Goal: Information Seeking & Learning: Learn about a topic

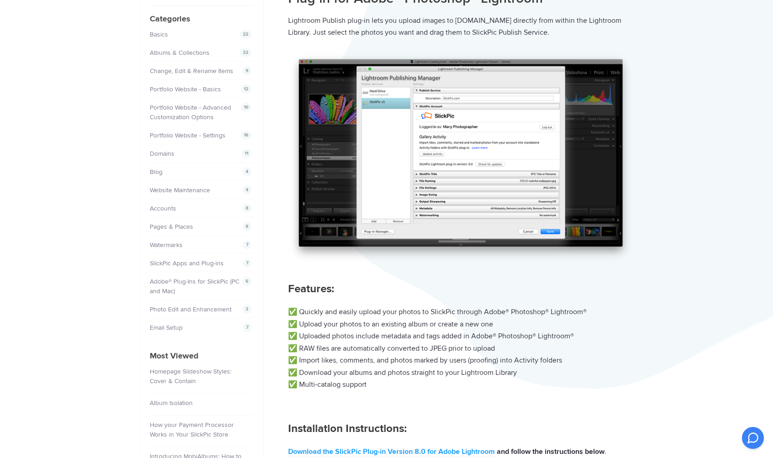
scroll to position [328, 0]
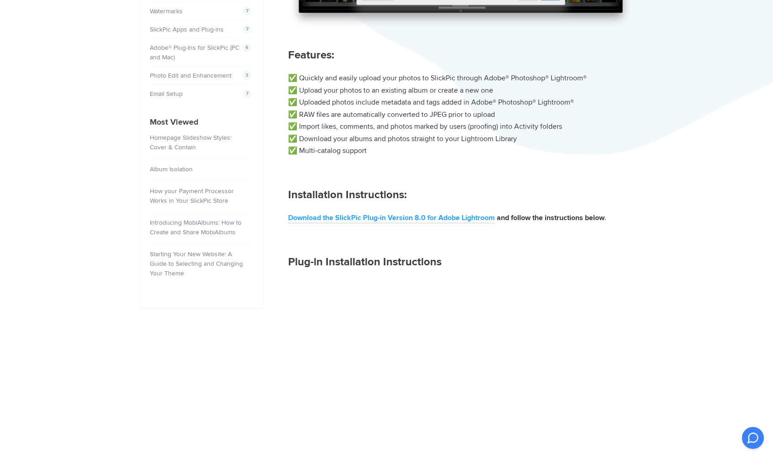
click at [438, 215] on link "Download the SlickPic Plug-in Version 8.0 for Adobe Lightroom" at bounding box center [391, 218] width 207 height 10
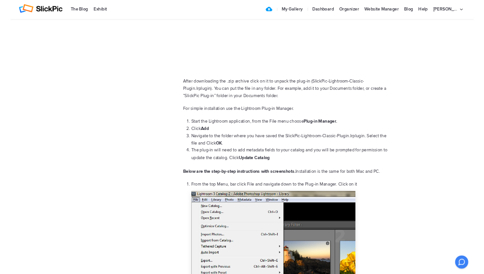
scroll to position [732, 0]
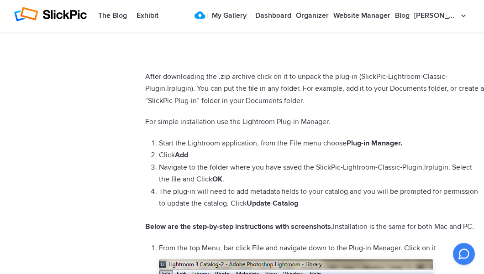
drag, startPoint x: 109, startPoint y: 110, endPoint x: 21, endPoint y: 31, distance: 118.0
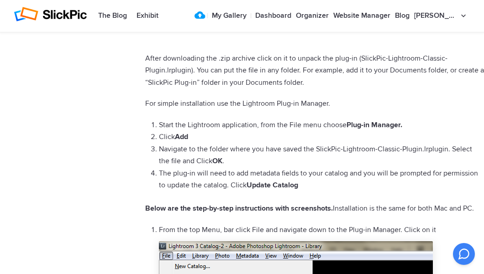
scroll to position [768, 0]
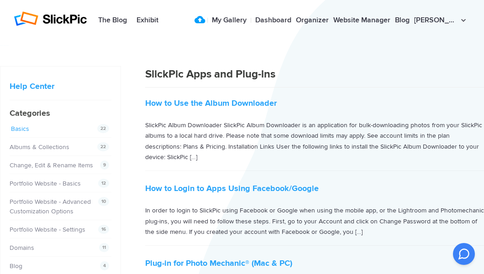
click at [25, 131] on link "Basics" at bounding box center [20, 129] width 18 height 8
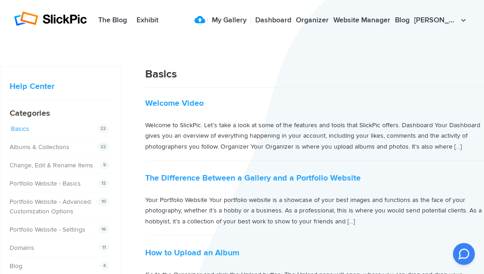
click at [15, 130] on link "Basics" at bounding box center [20, 129] width 18 height 8
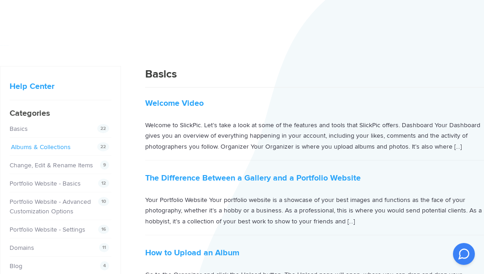
click at [27, 147] on link "Albums & Collections" at bounding box center [41, 147] width 60 height 8
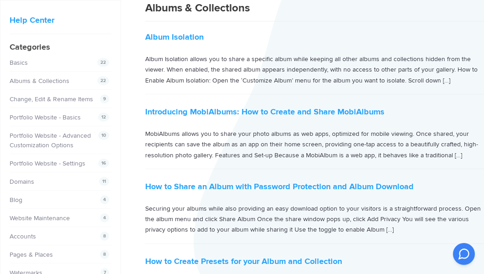
scroll to position [114, 0]
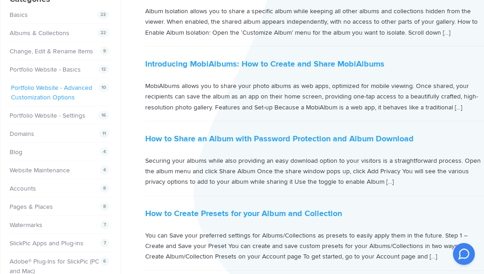
click at [49, 97] on link "Portfolio Website - Advanced Customization Options" at bounding box center [51, 92] width 81 height 17
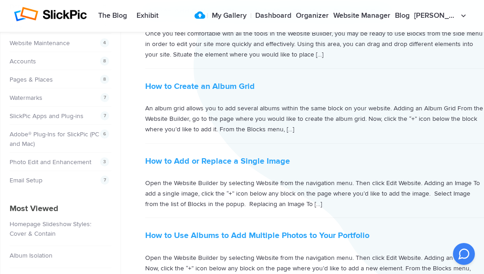
scroll to position [240, 0]
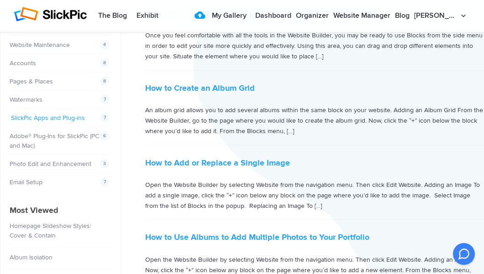
click at [56, 119] on link "SlickPic Apps and Plug-ins" at bounding box center [48, 118] width 74 height 8
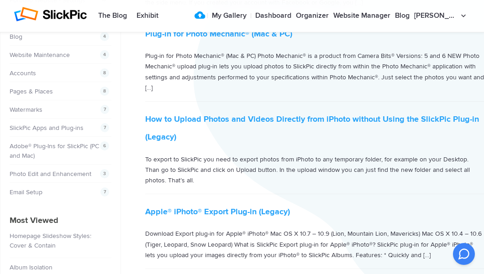
scroll to position [176, 0]
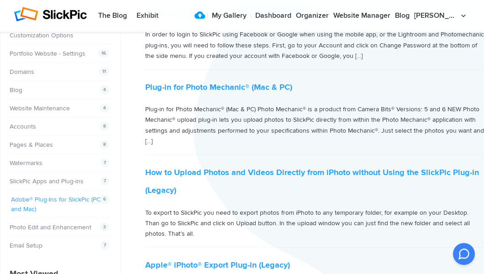
click at [39, 198] on link "Adobe® Plug-Ins for SlickPic (PC and Mac)" at bounding box center [55, 204] width 89 height 17
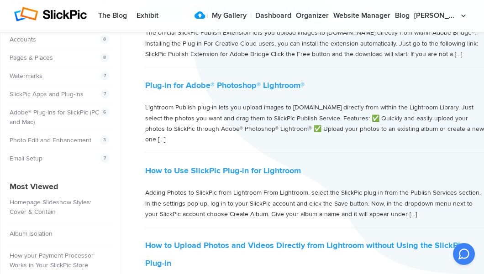
scroll to position [402, 0]
